Goal: Task Accomplishment & Management: Manage account settings

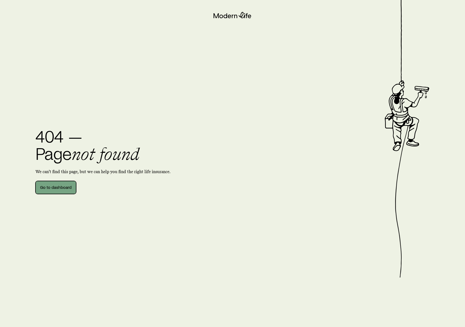
click at [70, 187] on link "Go to dashboard" at bounding box center [55, 187] width 41 height 13
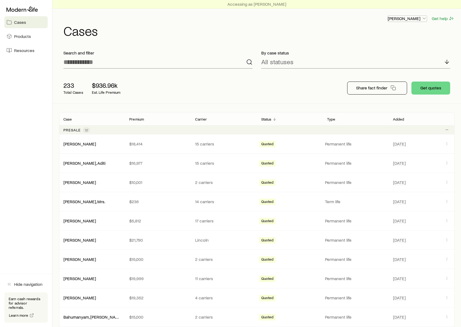
click at [410, 20] on p "[PERSON_NAME]" at bounding box center [407, 18] width 39 height 5
click at [384, 48] on span "Sign out" at bounding box center [381, 47] width 15 height 5
